Goal: Task Accomplishment & Management: Use online tool/utility

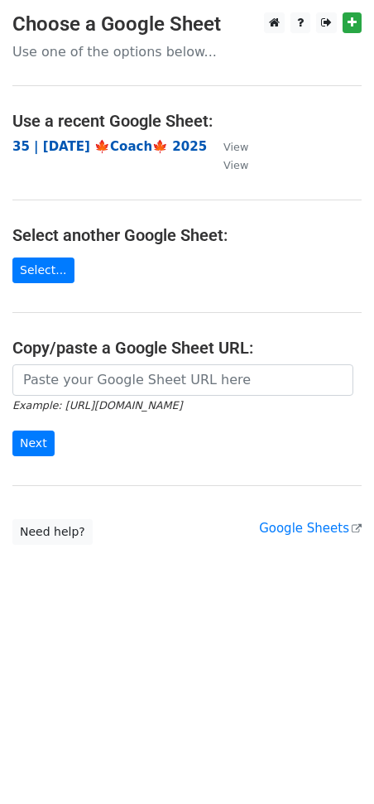
click at [107, 141] on strong "35 | [DATE] 🍁Coach🍁 2025" at bounding box center [109, 146] width 195 height 15
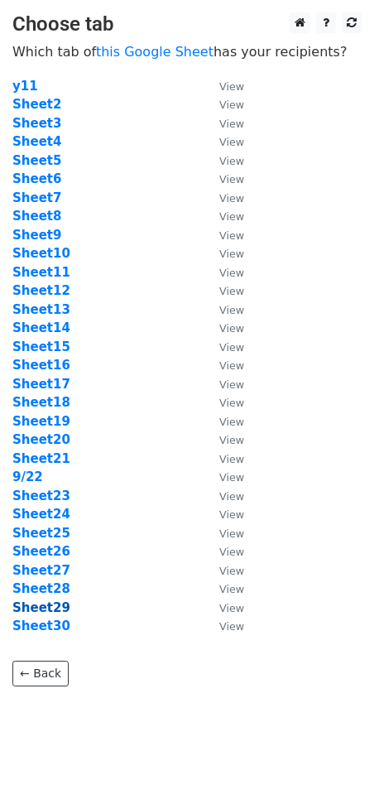
click at [51, 611] on strong "Sheet29" at bounding box center [41, 607] width 58 height 15
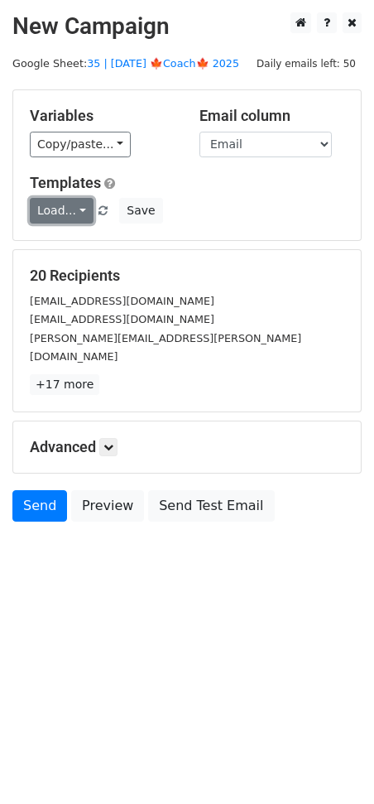
click at [66, 205] on link "Load..." at bounding box center [62, 211] width 64 height 26
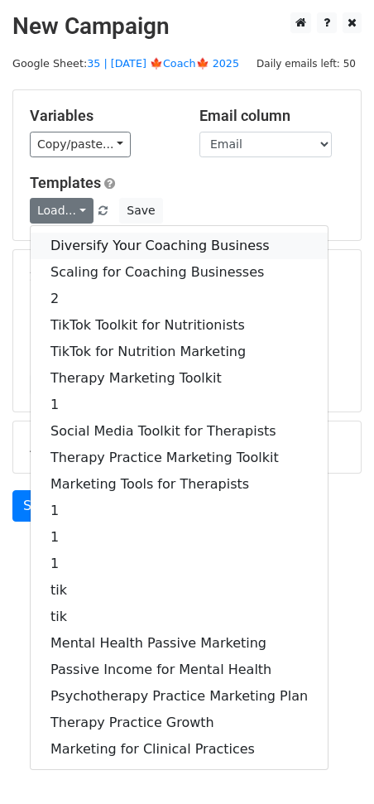
click at [100, 237] on link "Diversify Your Coaching Business" at bounding box center [179, 246] width 297 height 27
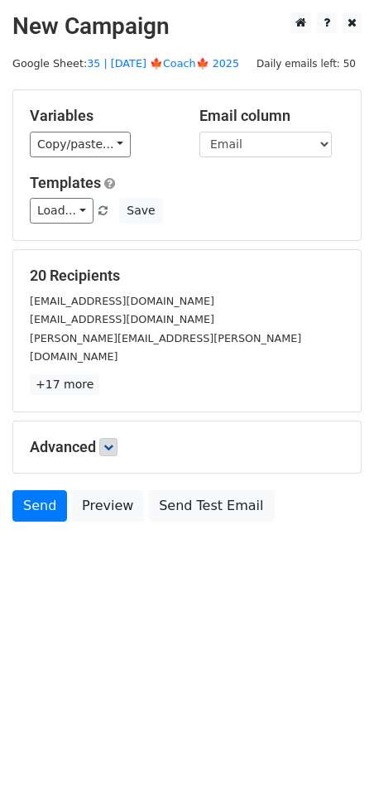
click at [103, 438] on h5 "Advanced" at bounding box center [187, 447] width 315 height 18
click at [106, 442] on icon at bounding box center [109, 447] width 10 height 10
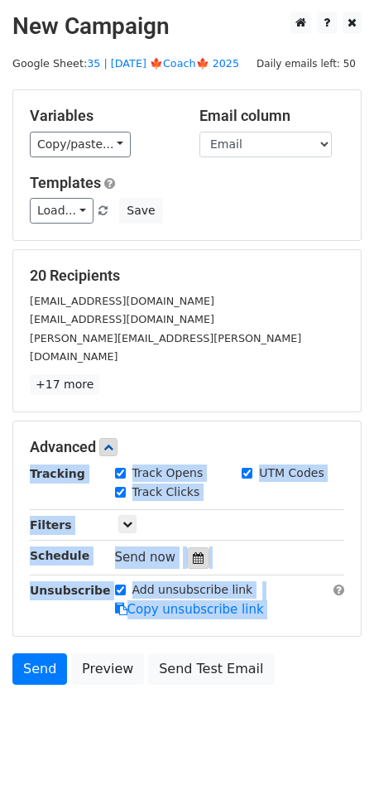
click at [193, 552] on icon at bounding box center [198, 558] width 11 height 12
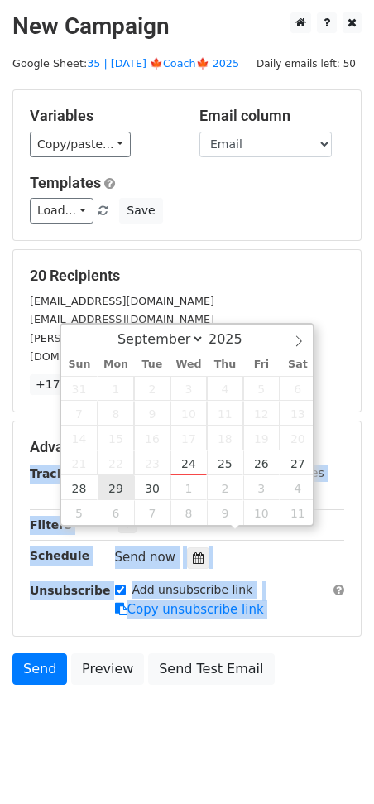
type input "2025-09-29 12:00"
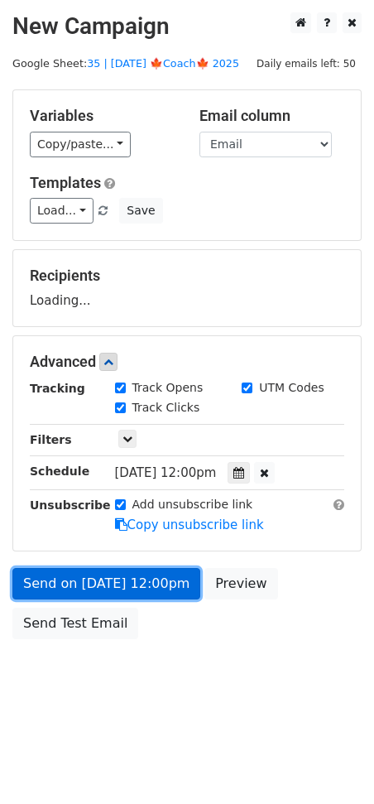
click at [114, 575] on link "Send on Sep 29 at 12:00pm" at bounding box center [106, 583] width 188 height 31
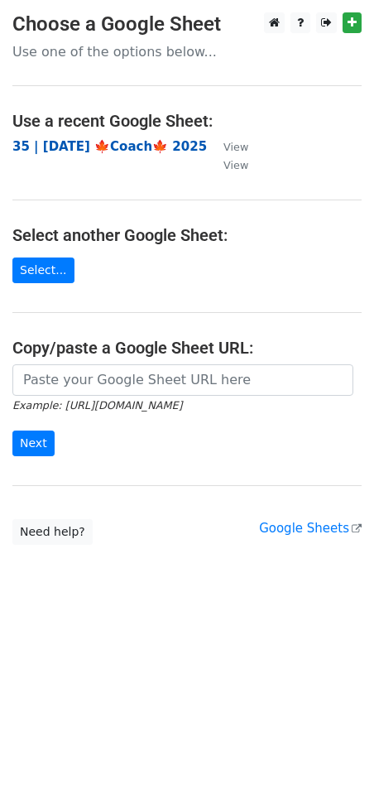
click at [118, 142] on strong "35 | SEPT 22 🍁Coach🍁 2025" at bounding box center [109, 146] width 195 height 15
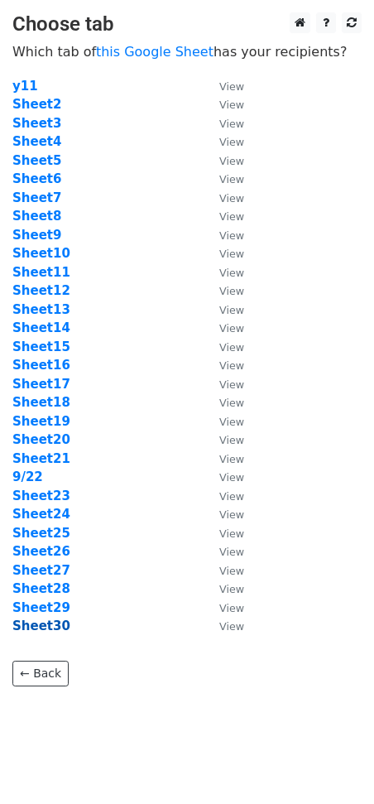
click at [50, 620] on strong "Sheet30" at bounding box center [41, 626] width 58 height 15
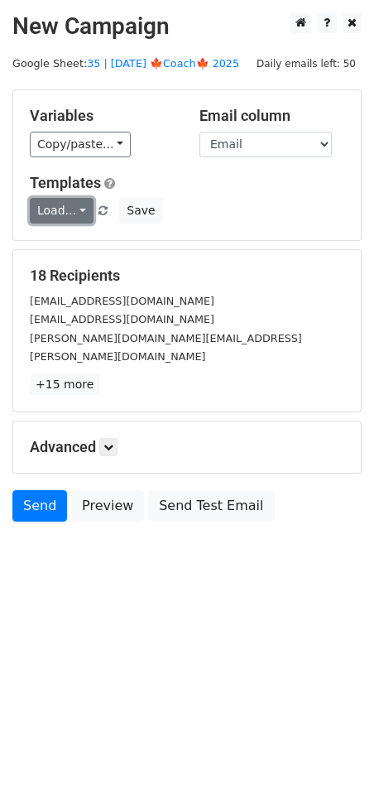
click at [72, 200] on link "Load..." at bounding box center [62, 211] width 64 height 26
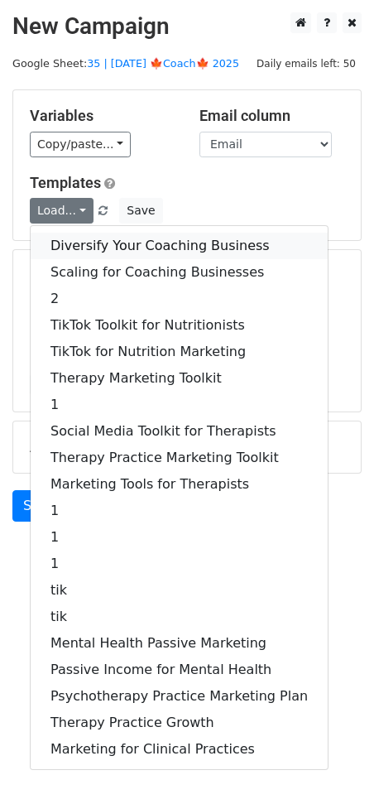
click at [132, 247] on link "Diversify Your Coaching Business" at bounding box center [179, 246] width 297 height 27
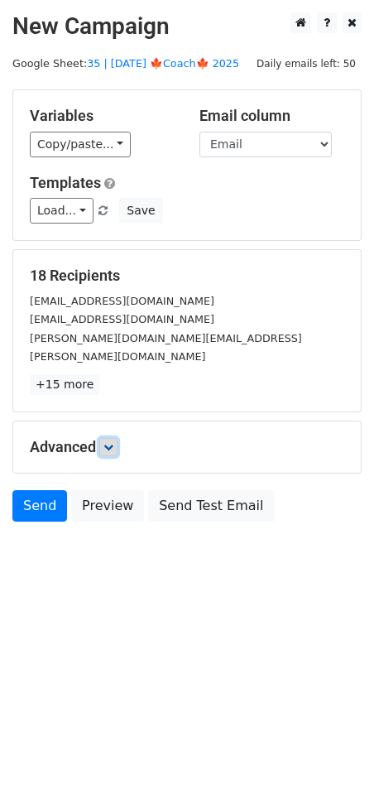
click at [108, 442] on icon at bounding box center [109, 447] width 10 height 10
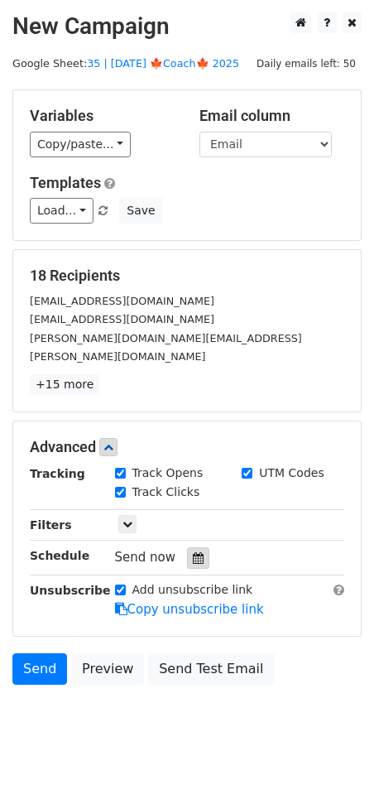
click at [199, 547] on div at bounding box center [198, 558] width 22 height 22
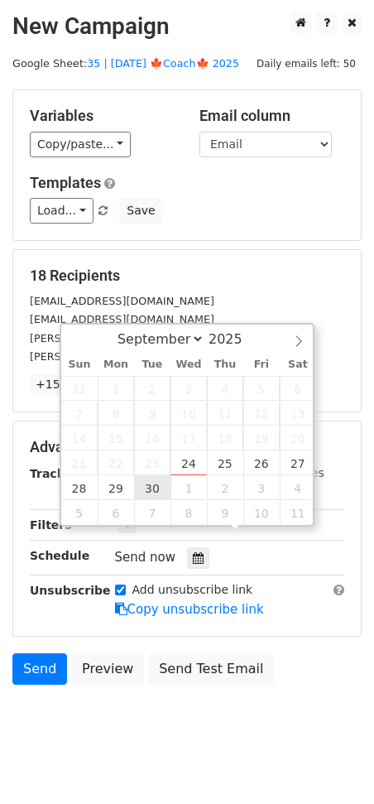
type input "2025-09-30 12:00"
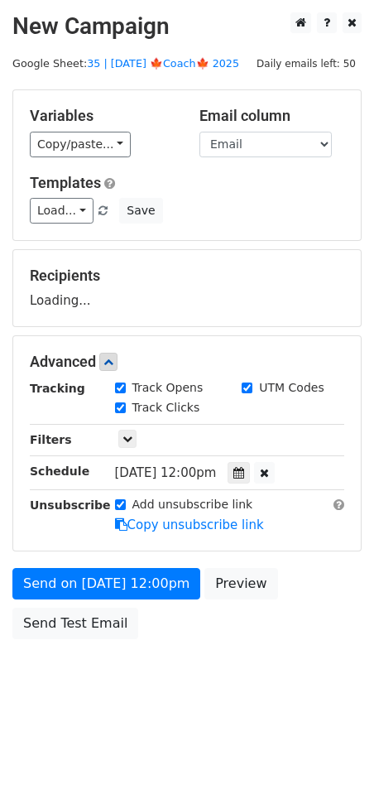
click at [123, 600] on div "Send on Sep 30 at 12:00pm Preview Send Test Email" at bounding box center [187, 608] width 374 height 80
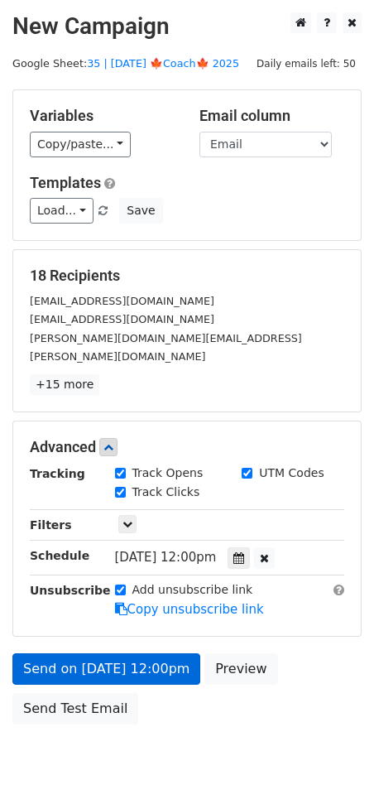
click at [100, 595] on div "Unsubscribe" at bounding box center [59, 600] width 85 height 38
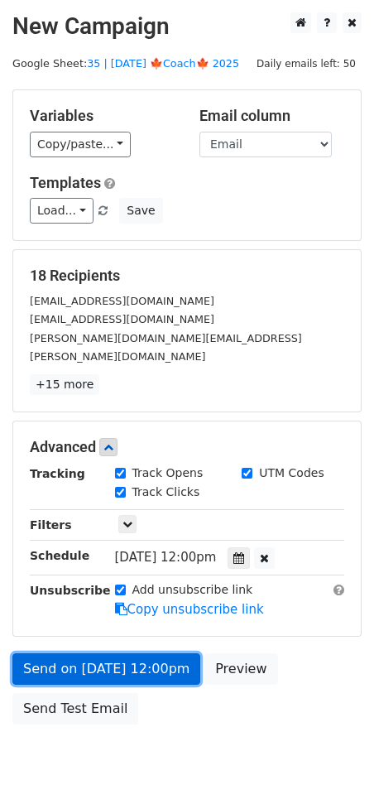
click at [84, 653] on link "Send on Sep 30 at 12:00pm" at bounding box center [106, 668] width 188 height 31
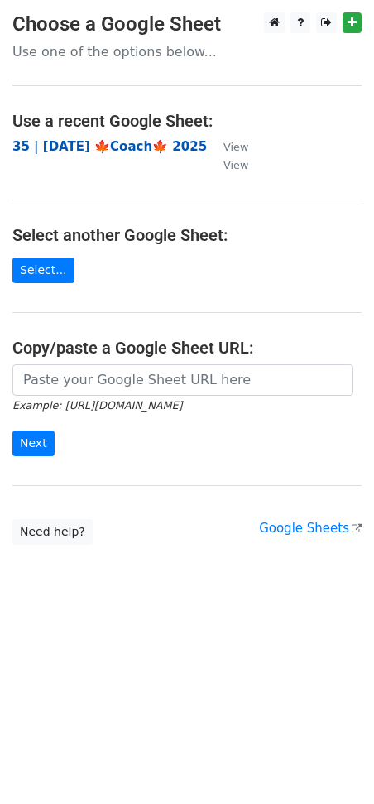
click at [71, 146] on strong "35 | [DATE] 🍁Coach🍁 2025" at bounding box center [109, 146] width 195 height 15
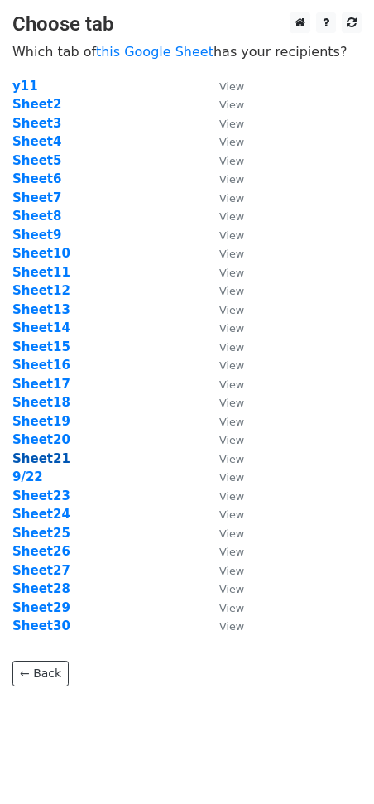
click at [40, 460] on strong "Sheet21" at bounding box center [41, 458] width 58 height 15
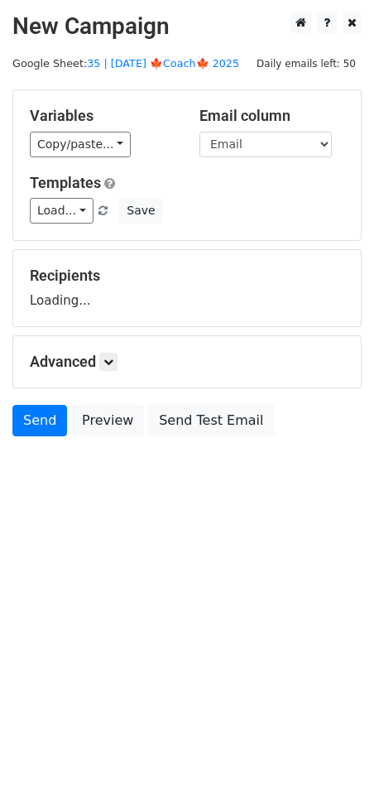
click at [121, 43] on main "New Campaign Daily emails left: 50 Google Sheet: 35 | [DATE] 🍁Coach🍁 2025 Varia…" at bounding box center [187, 228] width 374 height 432
click at [129, 60] on link "35 | [DATE] 🍁Coach🍁 2025" at bounding box center [163, 63] width 152 height 12
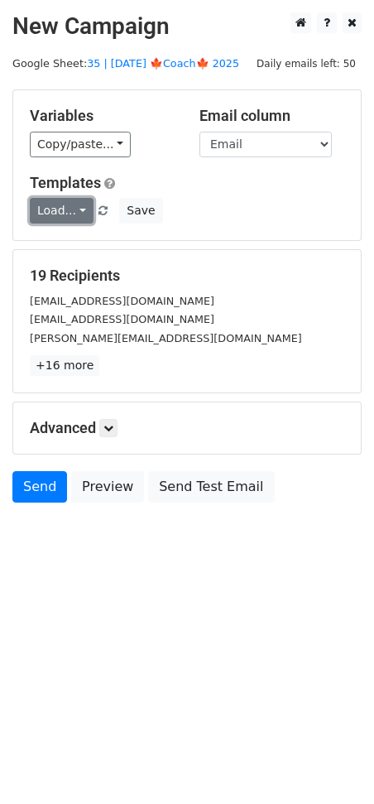
click at [75, 220] on link "Load..." at bounding box center [62, 211] width 64 height 26
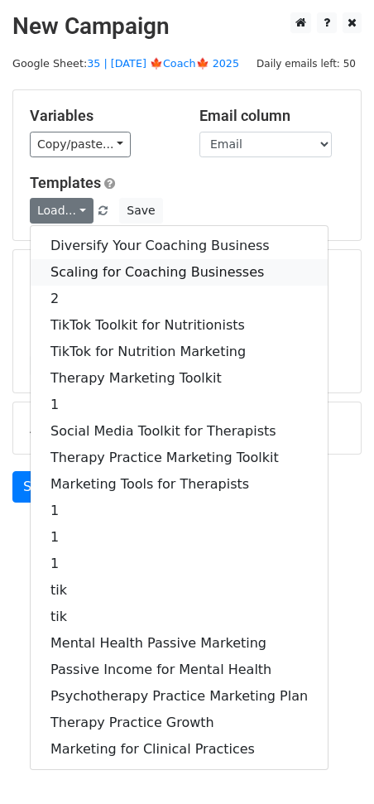
click at [96, 261] on link "Scaling for Coaching Businesses" at bounding box center [179, 272] width 297 height 27
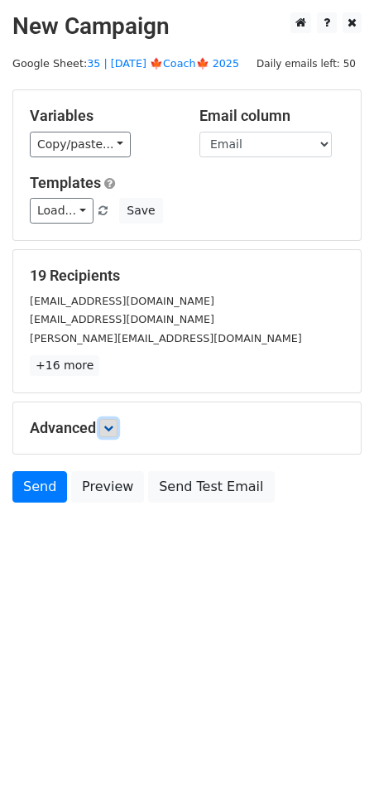
click at [111, 420] on link at bounding box center [108, 428] width 18 height 18
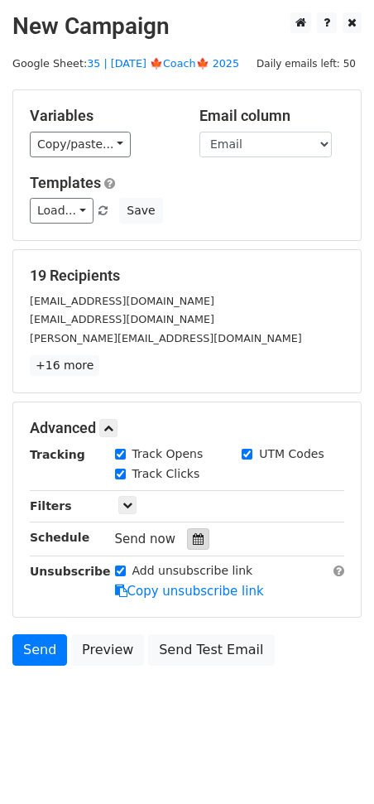
click at [193, 533] on icon at bounding box center [198, 539] width 11 height 12
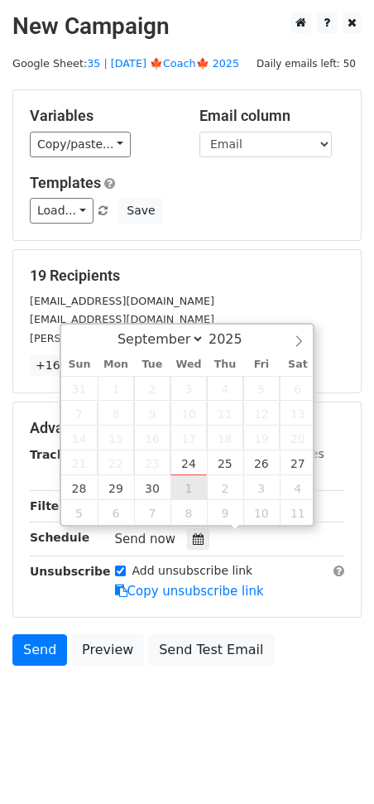
type input "[DATE] 12:00"
select select "9"
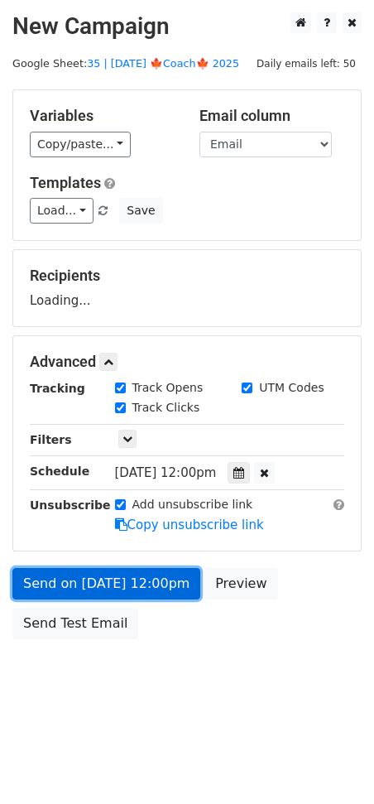
click at [137, 585] on link "Send on [DATE] 12:00pm" at bounding box center [106, 583] width 188 height 31
